Goal: Check status: Check status

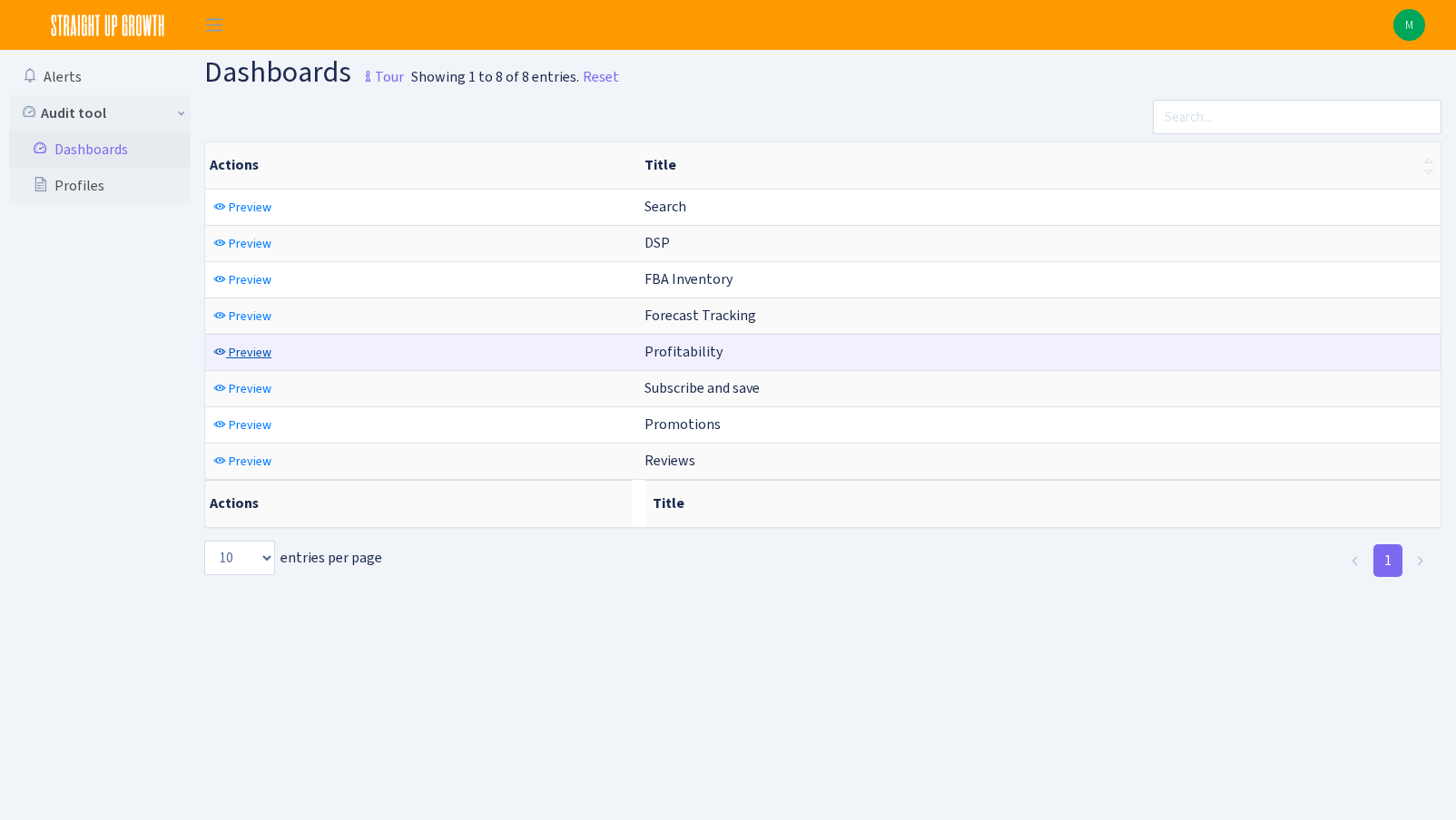
click at [230, 354] on span "Preview" at bounding box center [249, 353] width 42 height 18
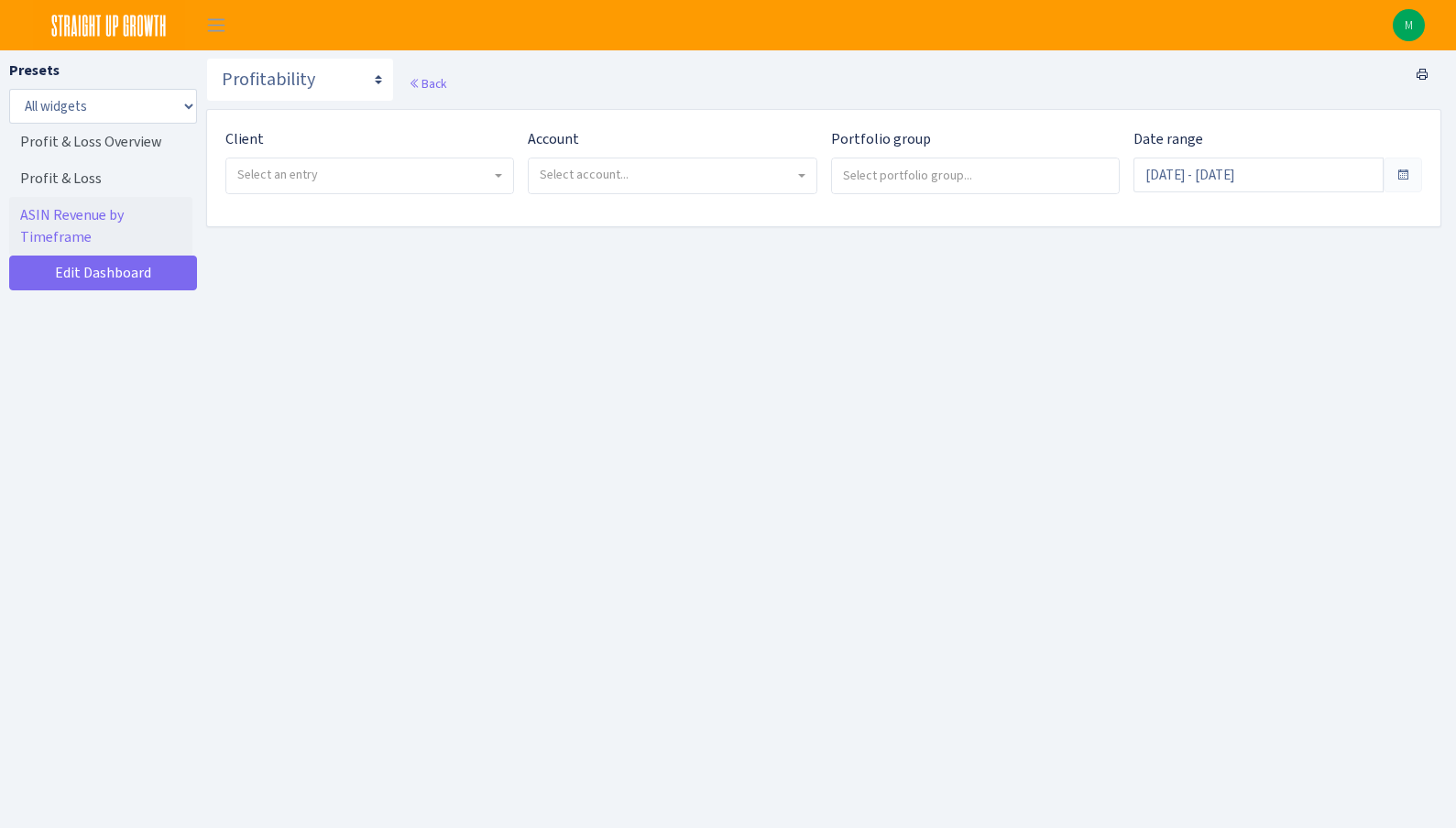
click at [414, 171] on span "Select an entry" at bounding box center [364, 174] width 254 height 18
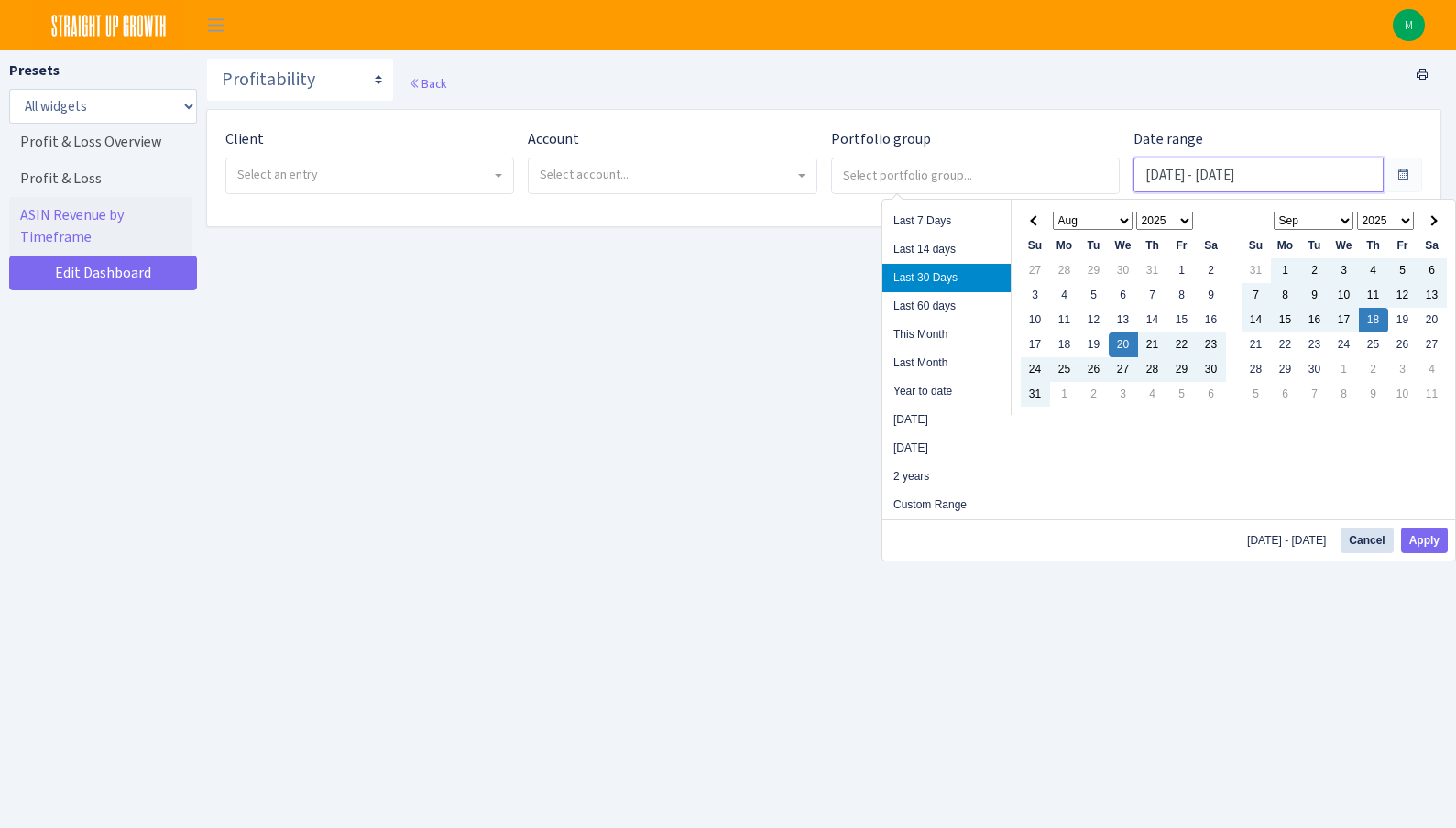
click at [1274, 177] on input "[DATE] - [DATE]" at bounding box center [1258, 174] width 250 height 35
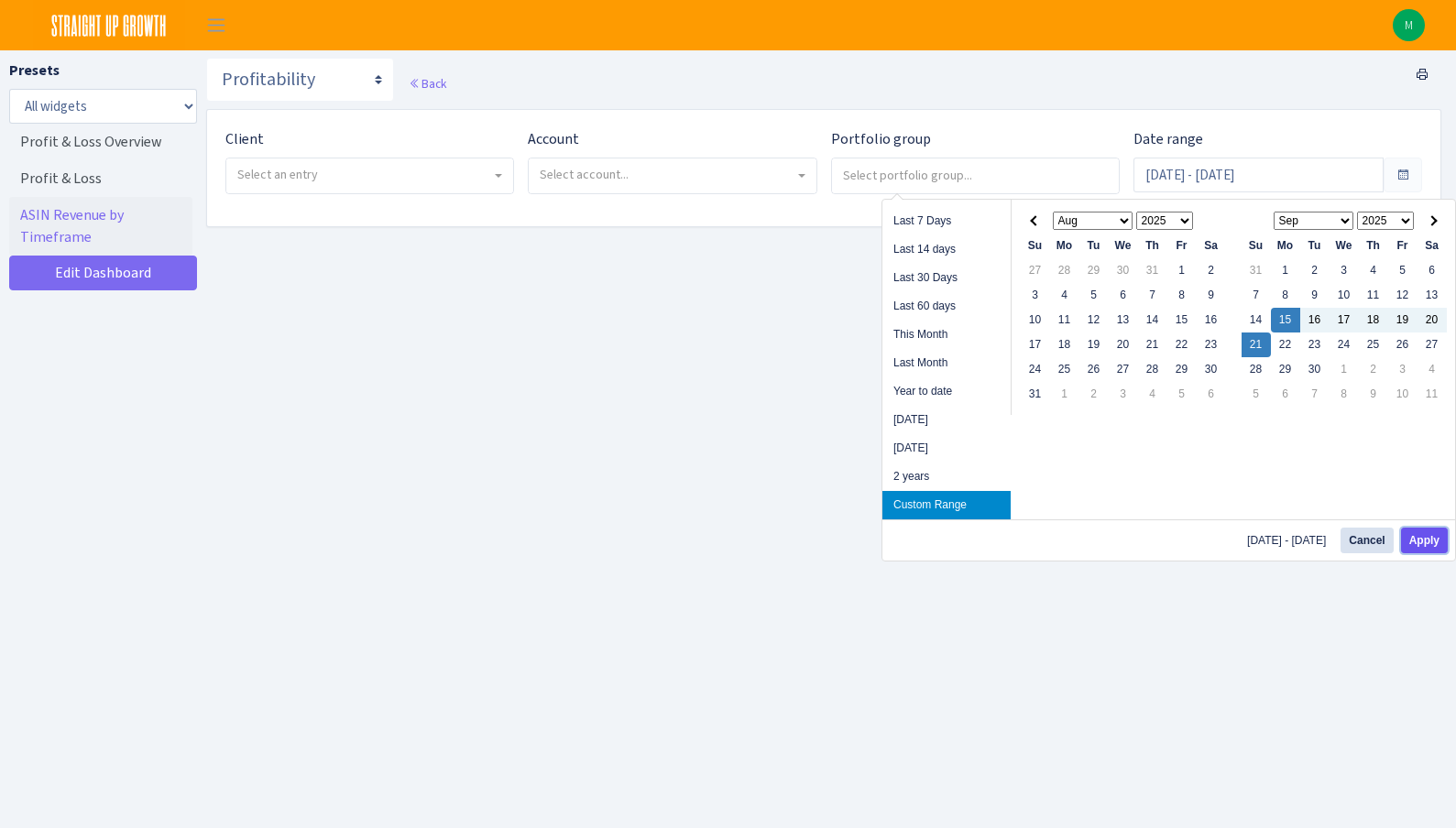
click at [1433, 543] on button "Apply" at bounding box center [1423, 541] width 47 height 26
type input "Sep 15, 2025 - Sep 21, 2025"
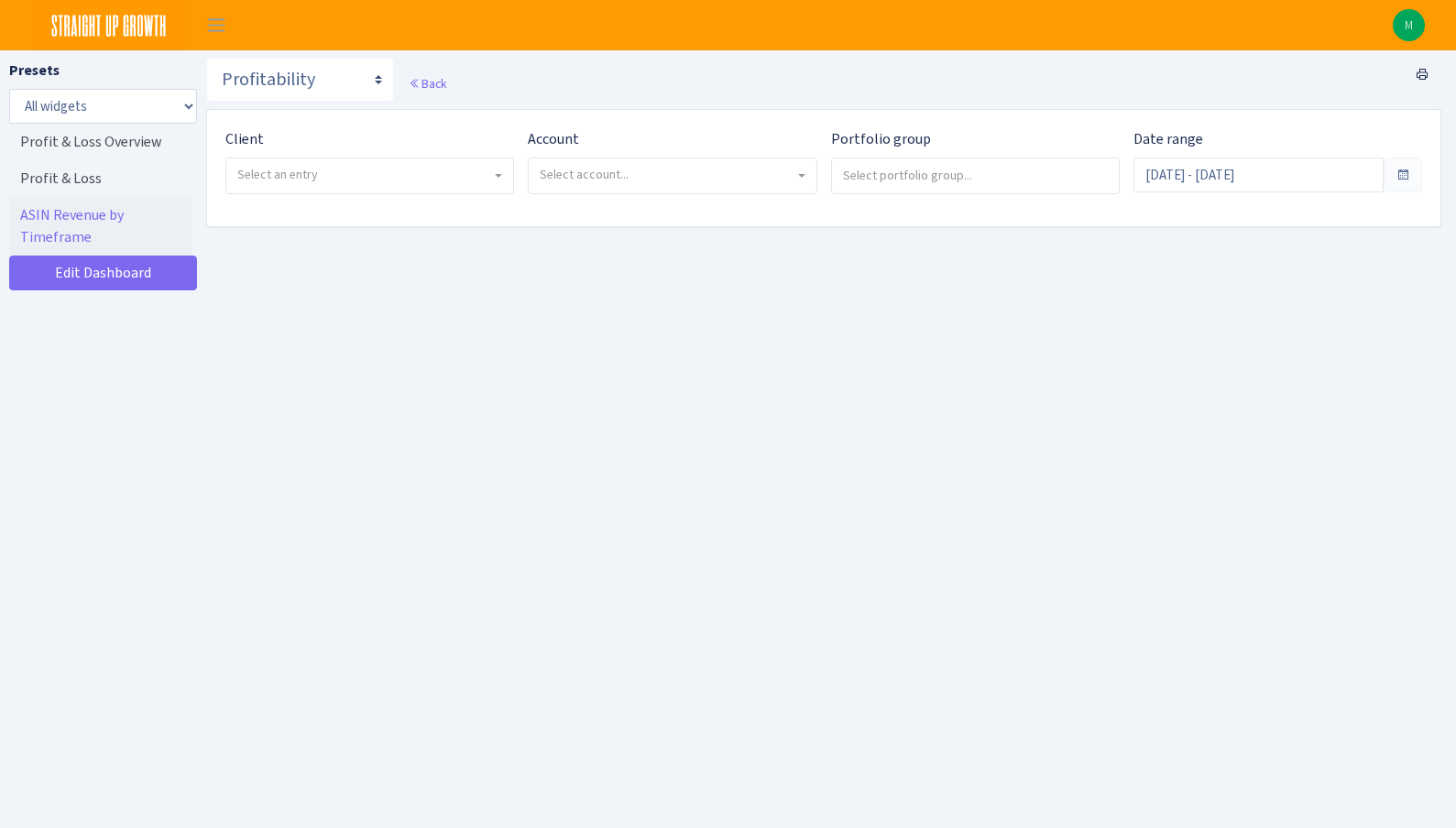
click at [352, 172] on span "Select an entry" at bounding box center [364, 174] width 254 height 18
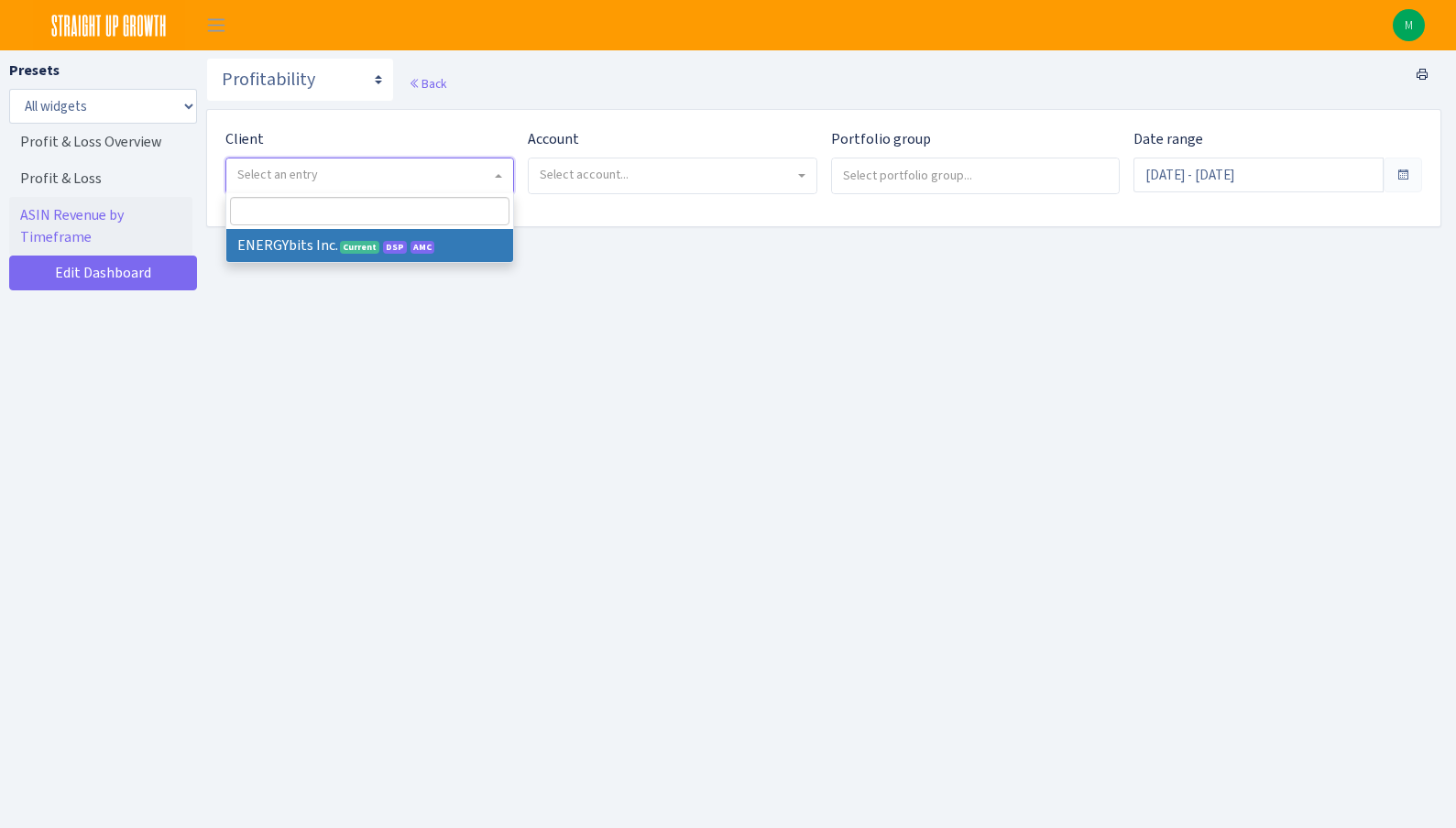
select select "298"
select select
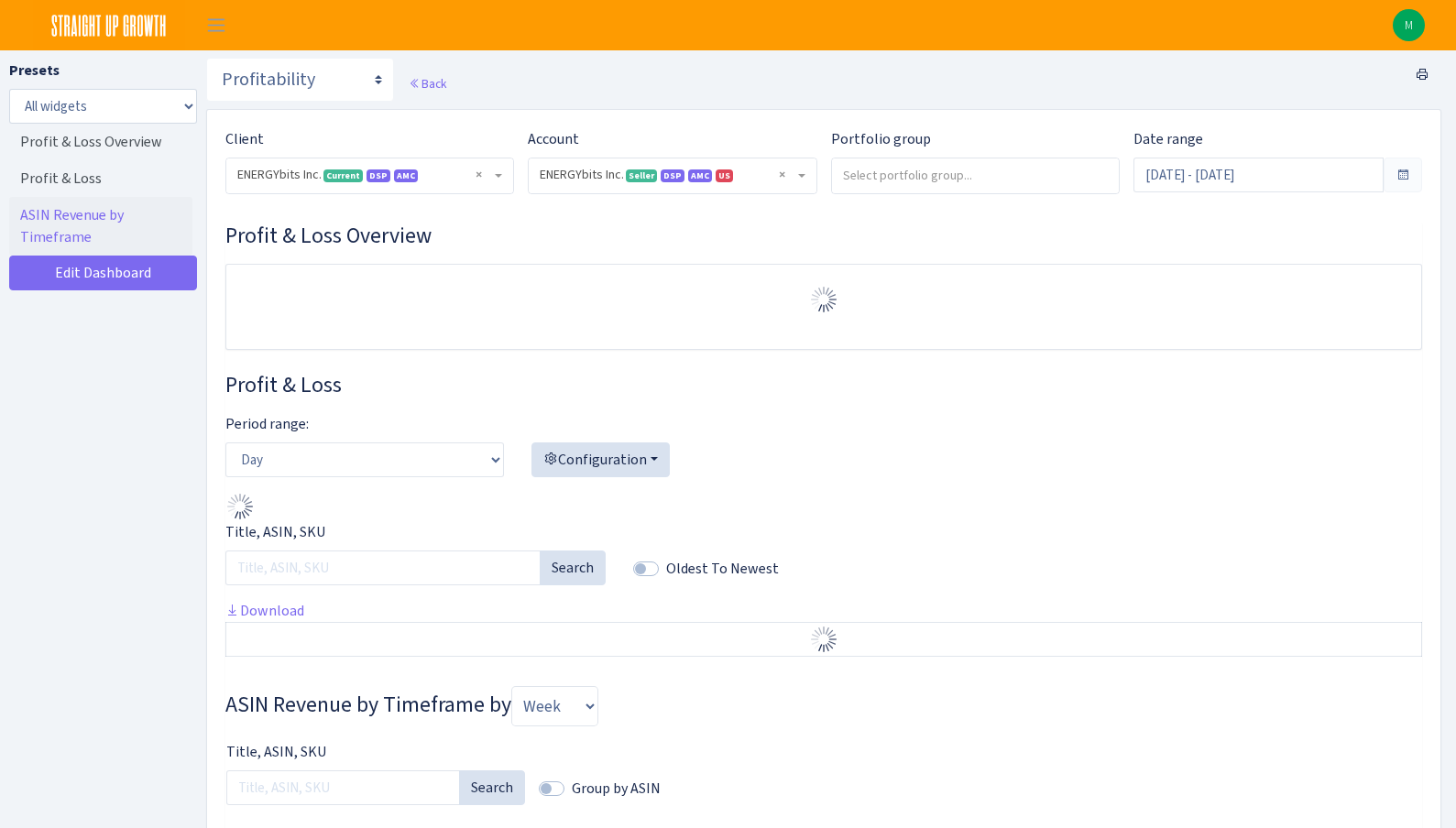
select select "416446232500569"
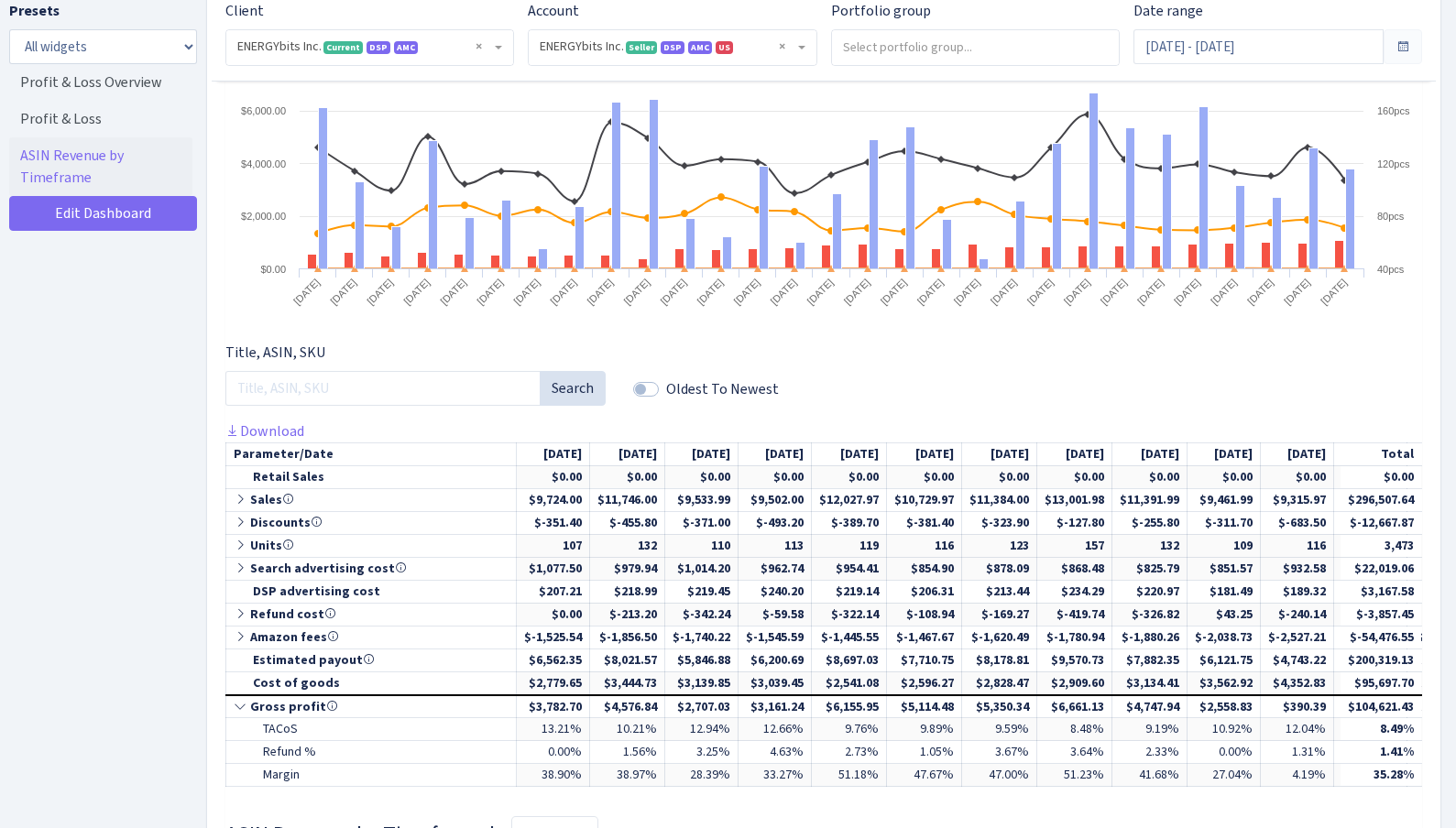
scroll to position [584, 0]
click at [240, 497] on icon at bounding box center [242, 497] width 17 height 13
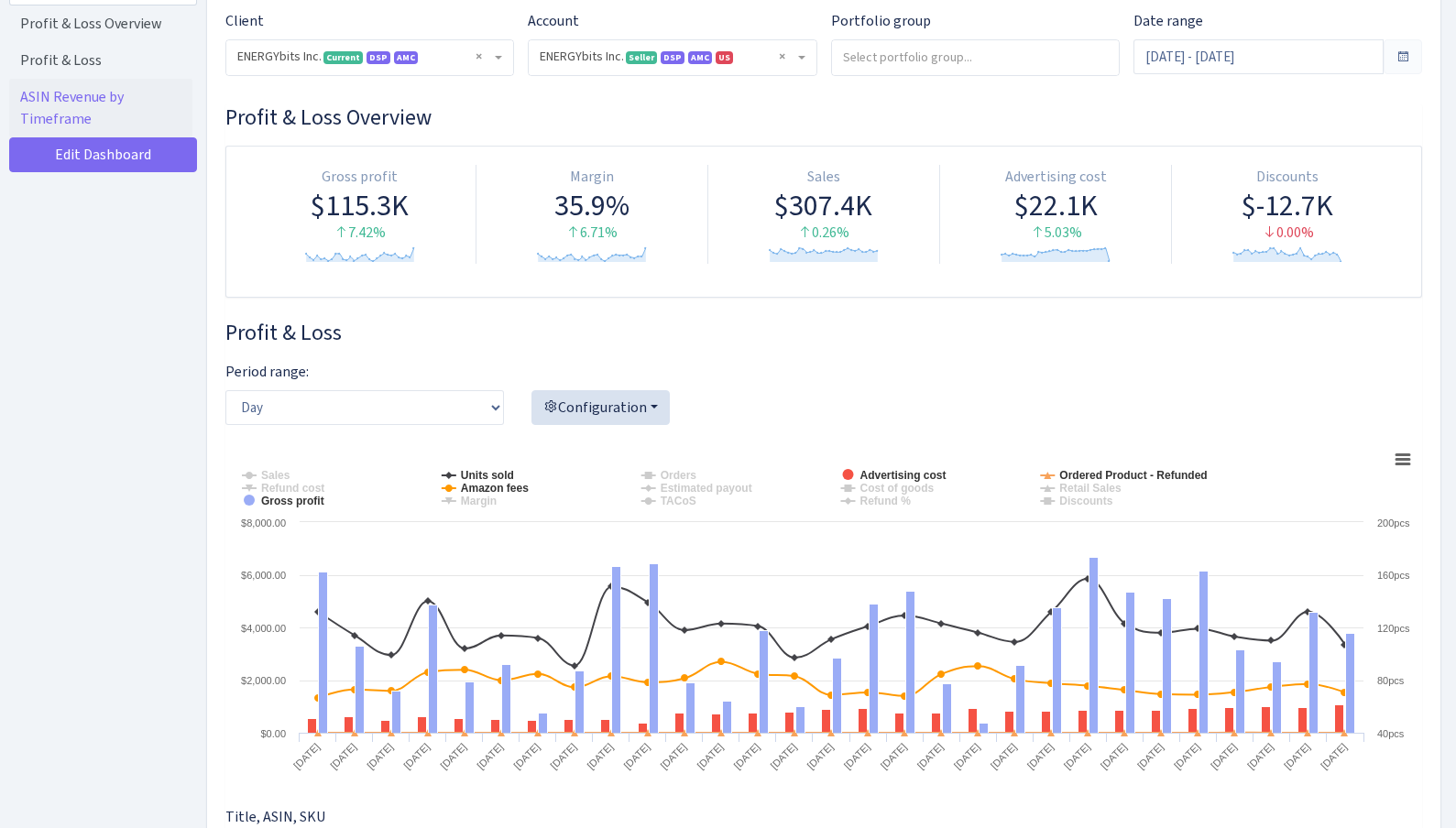
scroll to position [0, 0]
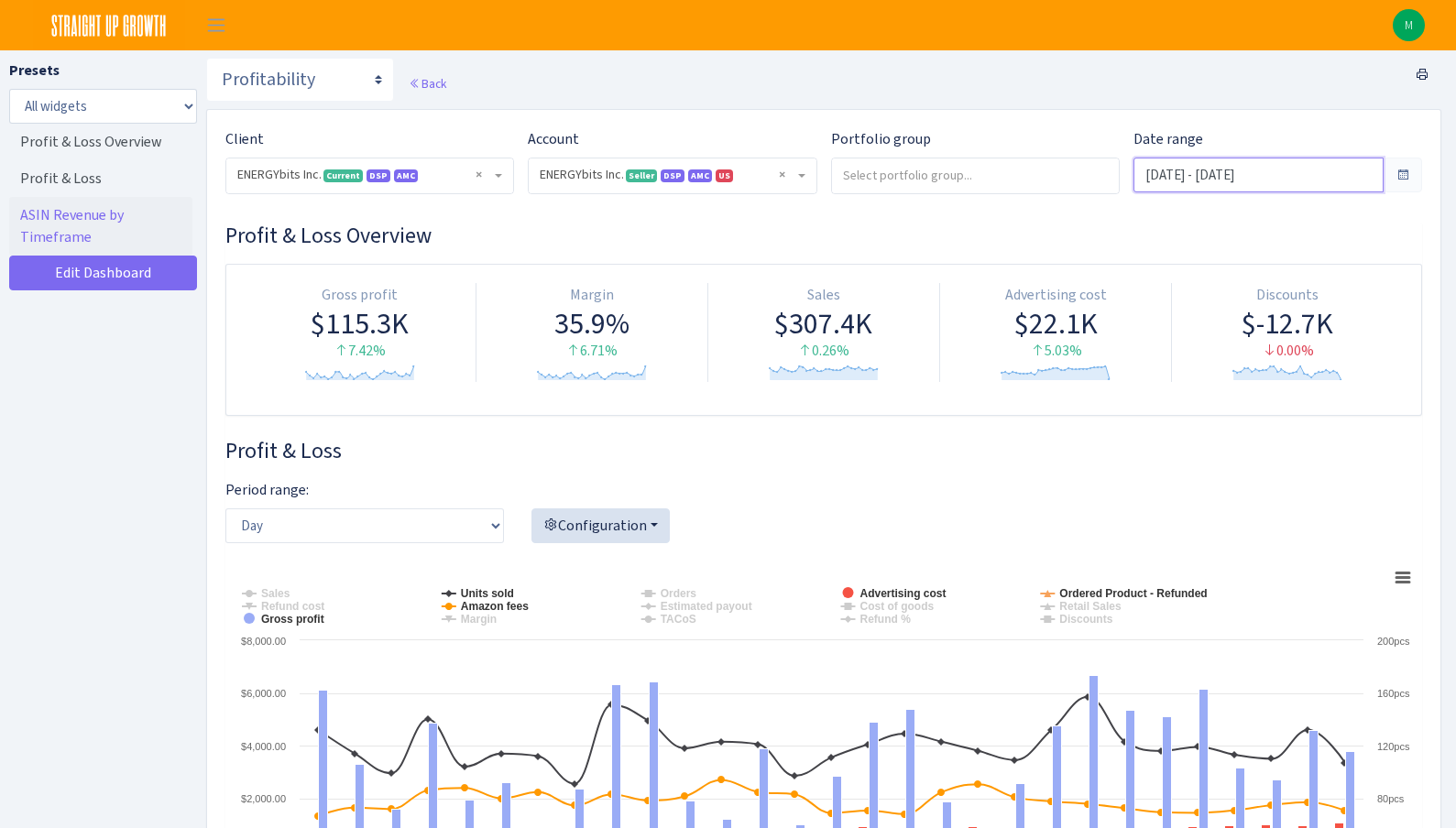
click at [1295, 178] on input "Aug 23, 2025 - Sep 21, 2025" at bounding box center [1258, 174] width 250 height 35
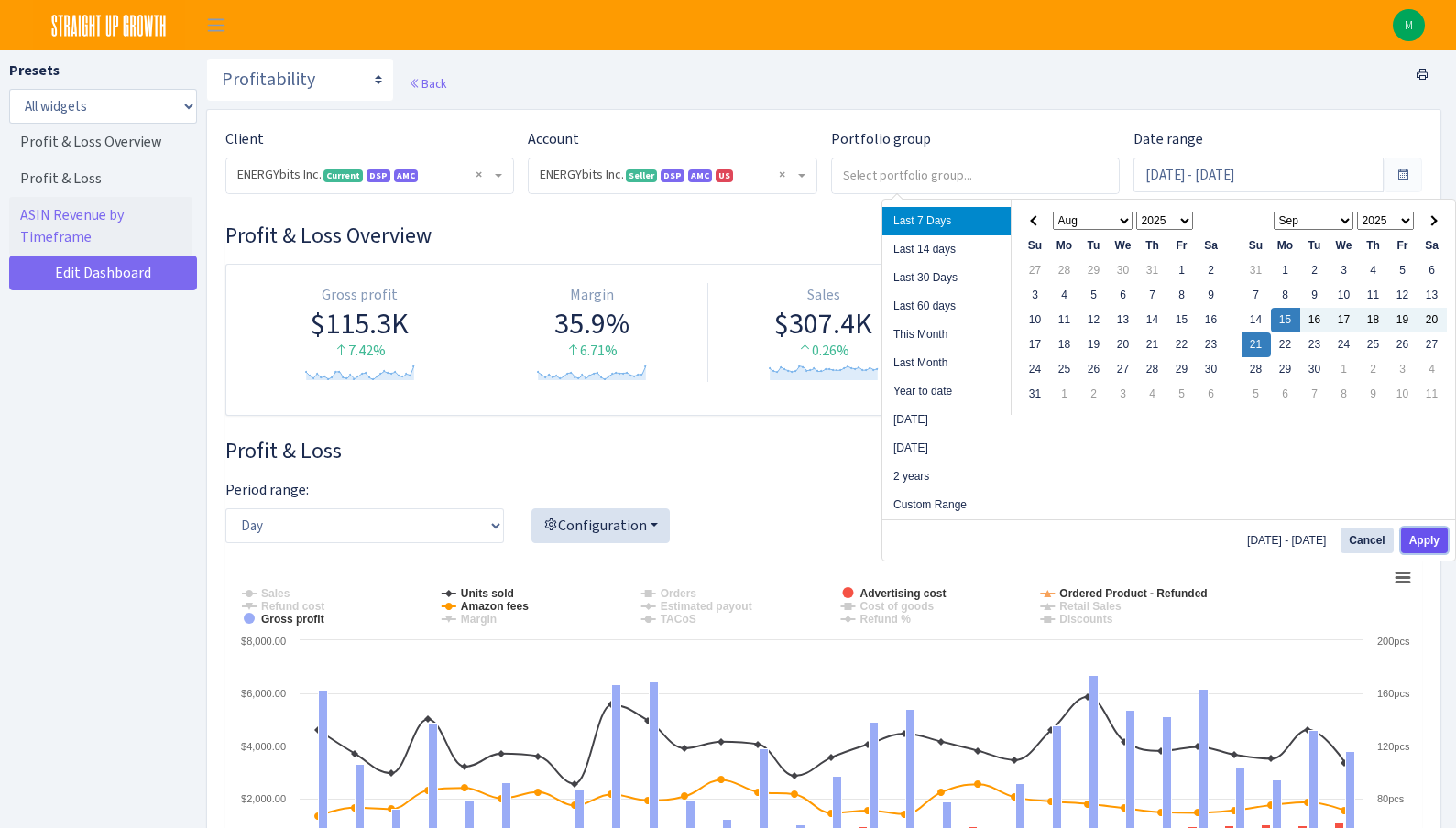
click at [1419, 538] on button "Apply" at bounding box center [1423, 541] width 47 height 26
type input "[DATE] - [DATE]"
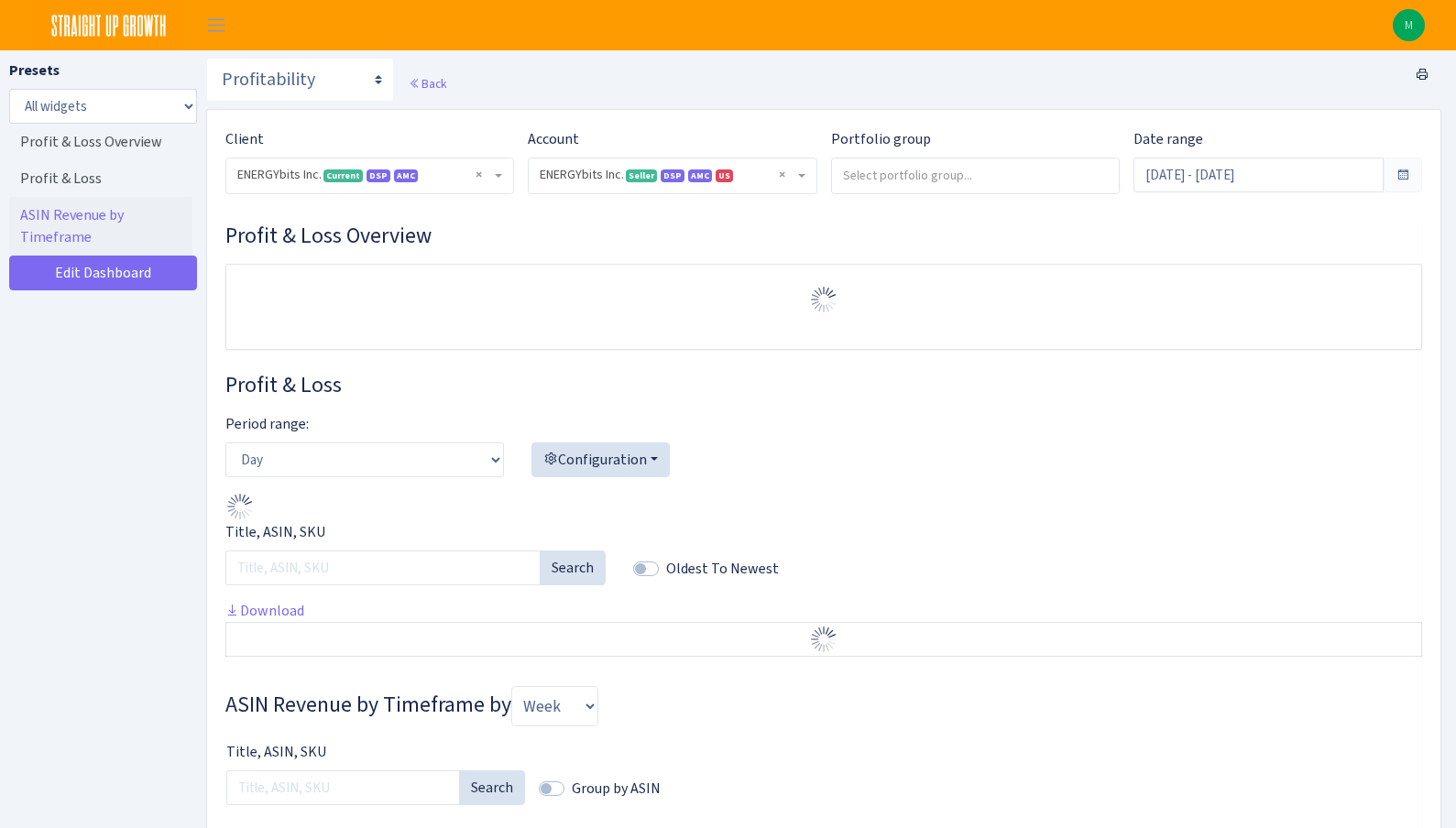
select select "416446232500569"
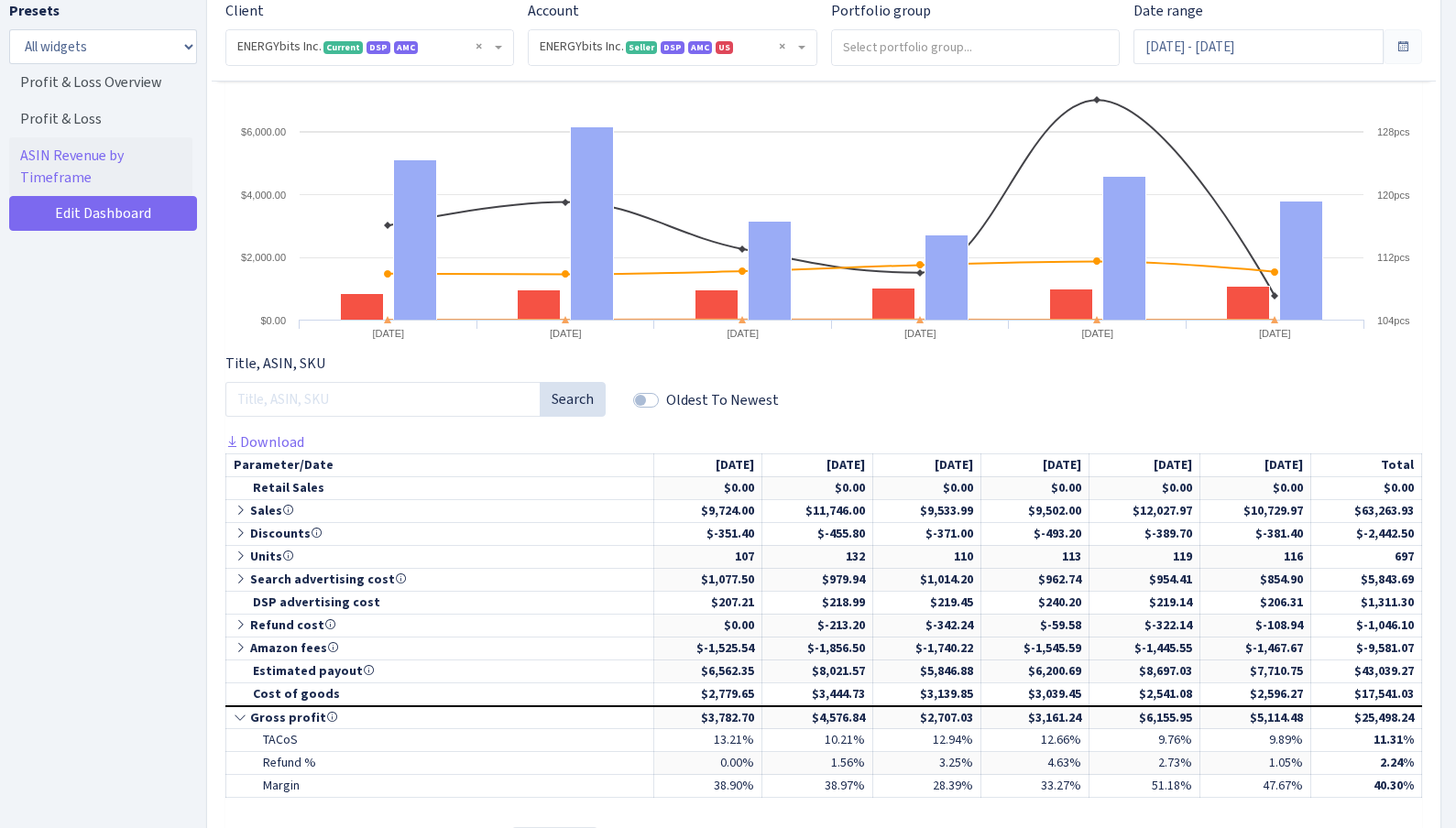
scroll to position [579, 0]
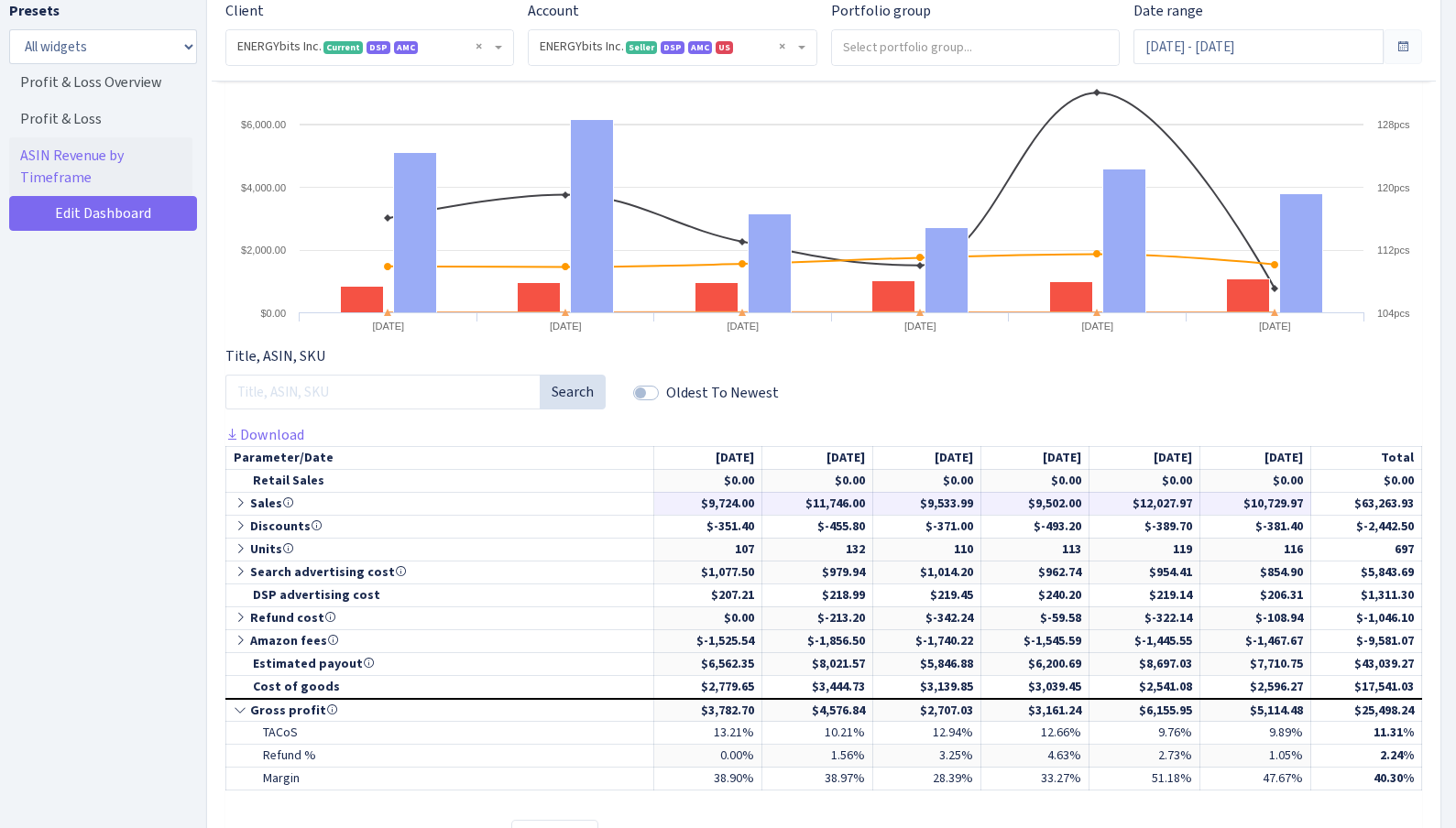
click at [237, 501] on icon at bounding box center [242, 502] width 17 height 13
